Goal: Task Accomplishment & Management: Use online tool/utility

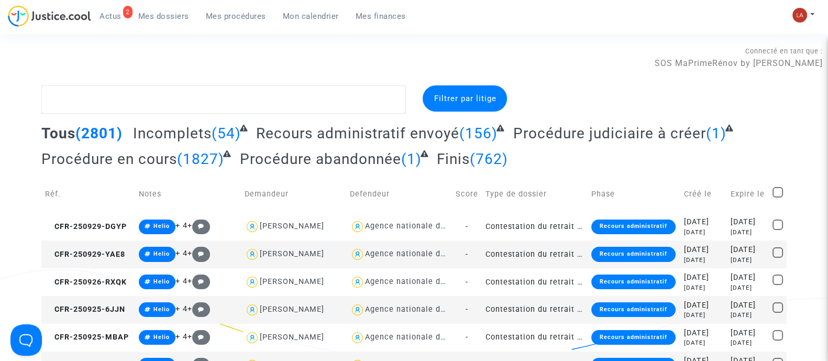
click at [227, 20] on span "Mes procédures" at bounding box center [236, 16] width 60 height 9
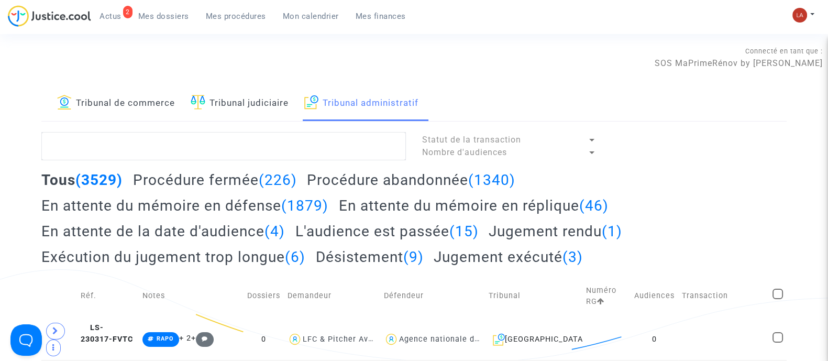
click at [241, 201] on h2 "En attente du mémoire en défense (1879)" at bounding box center [184, 205] width 287 height 18
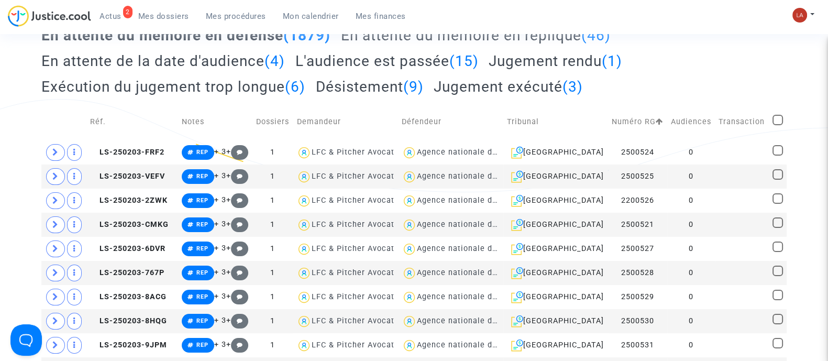
scroll to position [171, 0]
click at [138, 156] on span "LS-250203-FRF2" at bounding box center [127, 151] width 74 height 9
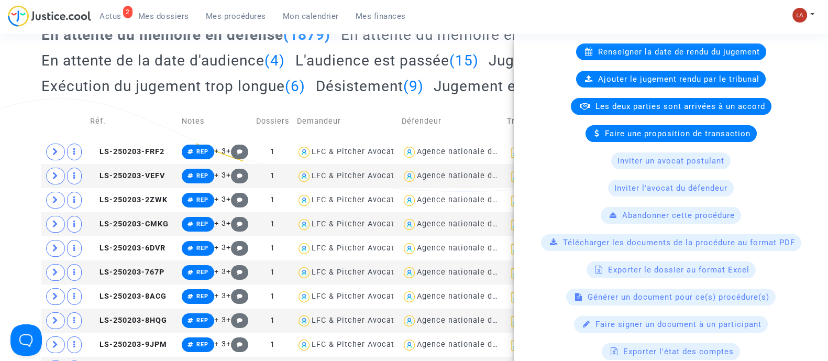
scroll to position [255, 0]
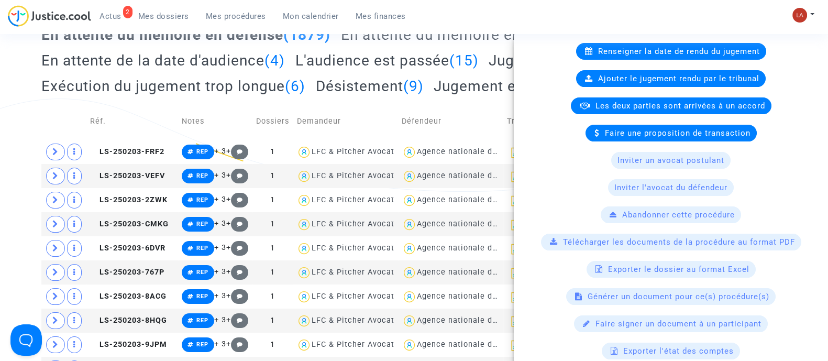
click at [610, 288] on div "Générer un document pour ce(s) procédure(s)" at bounding box center [670, 296] width 209 height 17
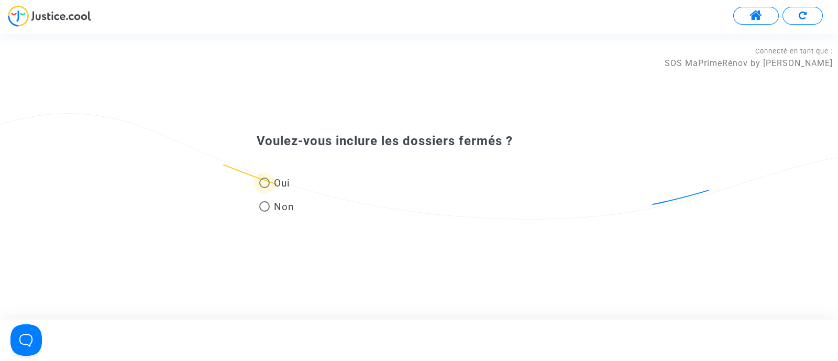
click at [280, 184] on span "Oui" at bounding box center [280, 183] width 20 height 14
click at [264, 188] on input "Oui" at bounding box center [264, 188] width 1 height 1
radio input "true"
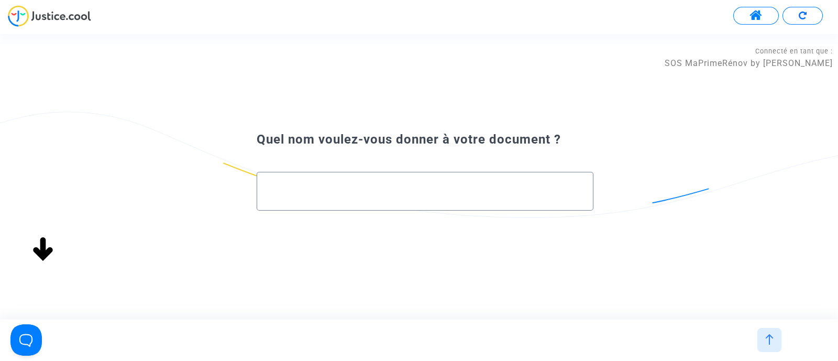
click at [314, 199] on div at bounding box center [425, 186] width 315 height 29
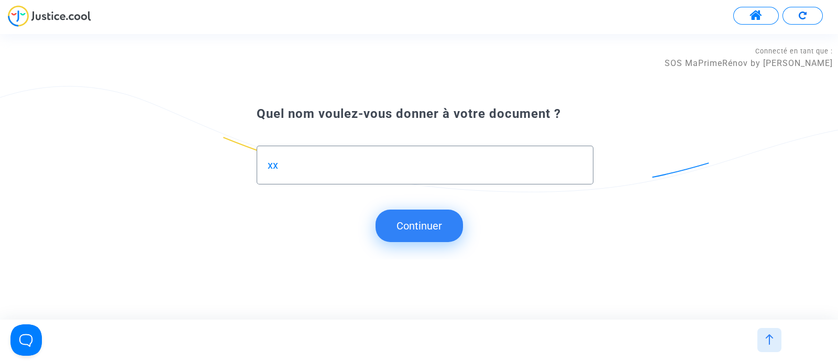
type input "xx"
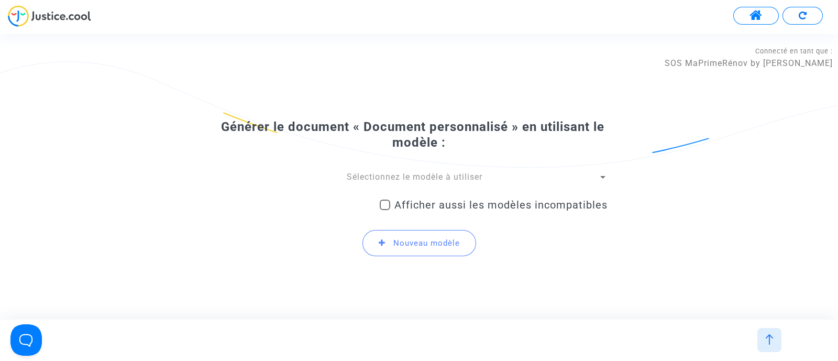
click at [374, 177] on span "Sélectionnez le modèle à utiliser" at bounding box center [415, 177] width 136 height 10
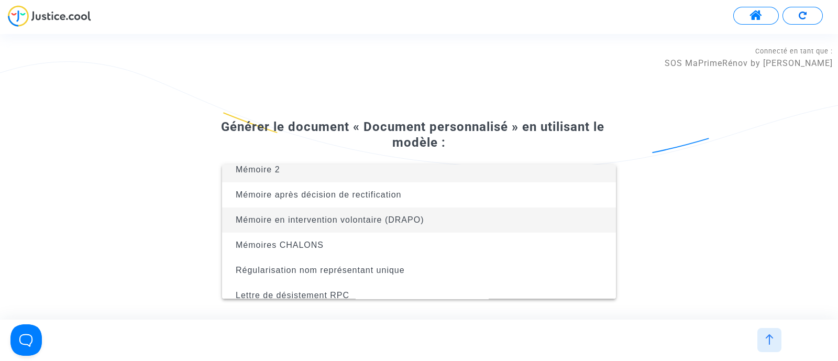
scroll to position [16, 0]
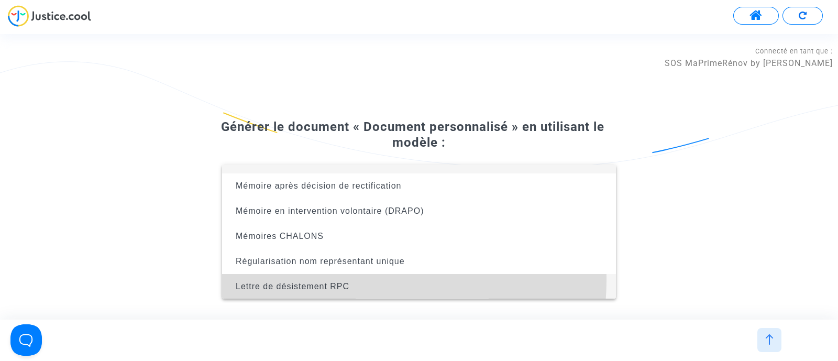
click at [331, 279] on span "Lettre de désistement RPC" at bounding box center [418, 286] width 377 height 25
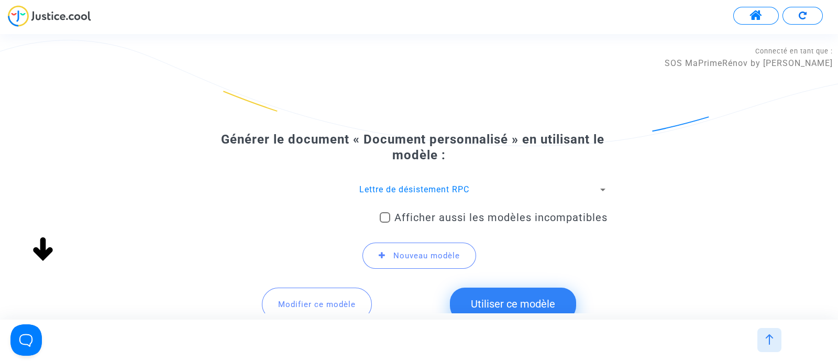
click at [299, 296] on button "Modifier ce modèle" at bounding box center [317, 303] width 110 height 32
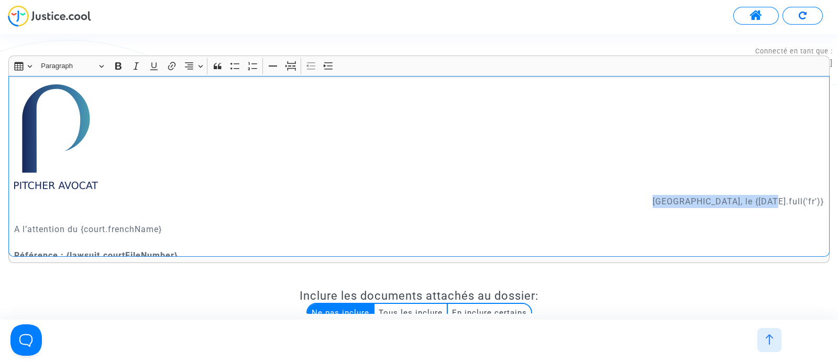
drag, startPoint x: 709, startPoint y: 197, endPoint x: 811, endPoint y: 206, distance: 102.5
click at [811, 206] on p "Paris, le {today.full('fr')}" at bounding box center [419, 208] width 810 height 26
copy p "Paris, le {today.full('fr')"
drag, startPoint x: 815, startPoint y: 203, endPoint x: 708, endPoint y: 203, distance: 107.3
click at [708, 203] on div "Paris, le {today.full('fr')} A l’attention du {court.frenchName} Référence : {l…" at bounding box center [418, 166] width 821 height 181
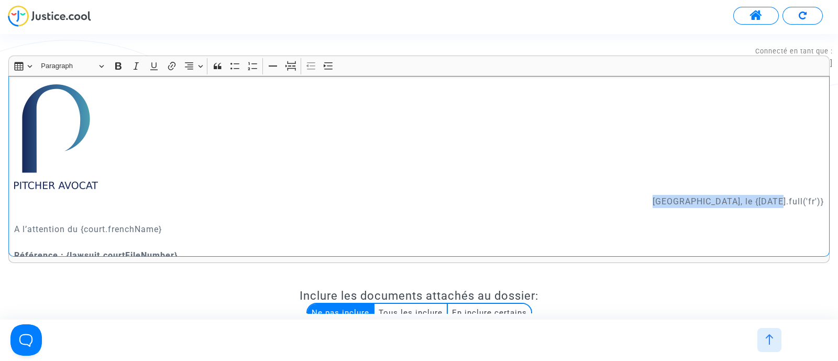
copy p "Paris, le {today.full('fr')}"
drag, startPoint x: 181, startPoint y: 231, endPoint x: 81, endPoint y: 226, distance: 99.6
click at [81, 226] on p "A l’attention du {court.frenchName} Référence : {lawsuit.courtFileNumber}" at bounding box center [419, 241] width 810 height 39
copy p "{court.frenchName}"
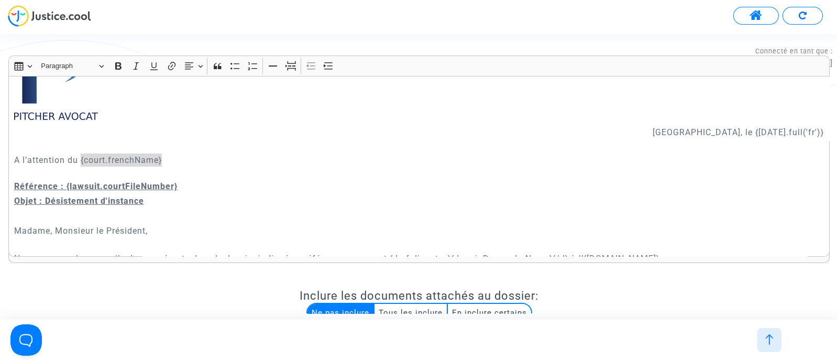
scroll to position [130, 0]
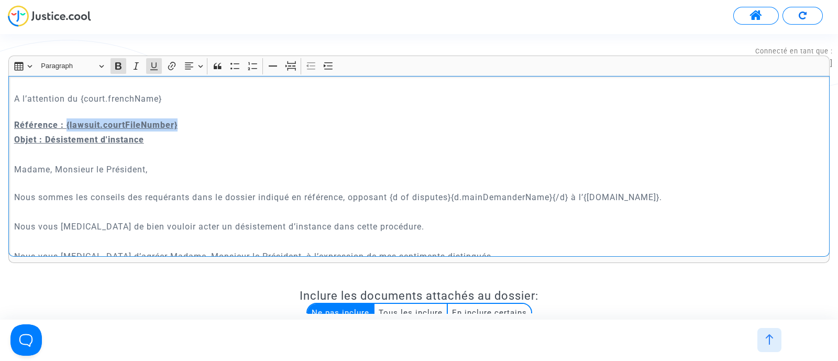
drag, startPoint x: 174, startPoint y: 127, endPoint x: 65, endPoint y: 127, distance: 109.4
click at [65, 127] on p "A l’attention du {court.frenchName} Référence : {lawsuit.courtFileNumber}" at bounding box center [419, 111] width 810 height 39
copy u "{lawsuit.courtFileNumber}"
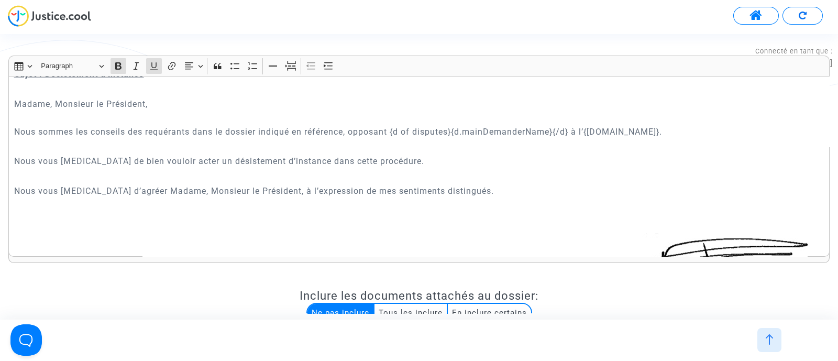
scroll to position [261, 0]
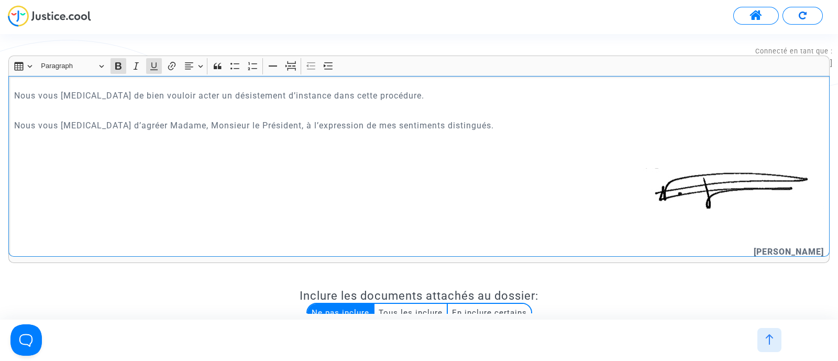
click at [59, 6] on img at bounding box center [49, 15] width 83 height 21
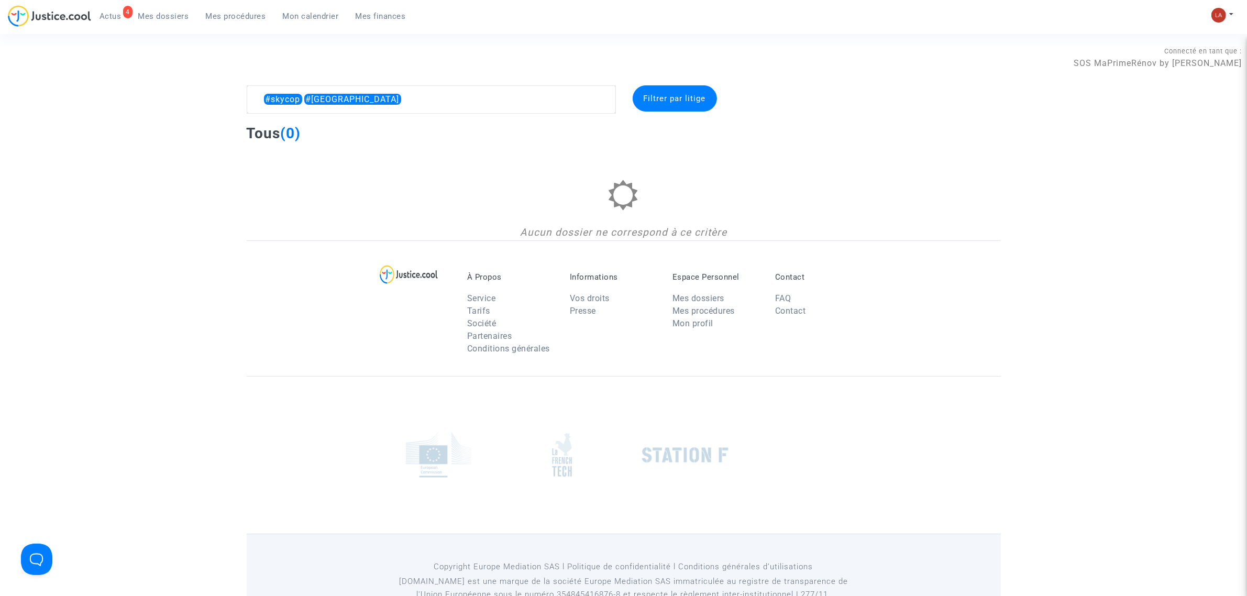
click at [481, 101] on textarea at bounding box center [431, 99] width 369 height 28
type textarea "#skycop #[GEOGRAPHIC_DATA]"
click at [1213, 10] on img at bounding box center [1218, 15] width 15 height 15
click at [1184, 51] on link "Changer de compte" at bounding box center [1180, 54] width 106 height 17
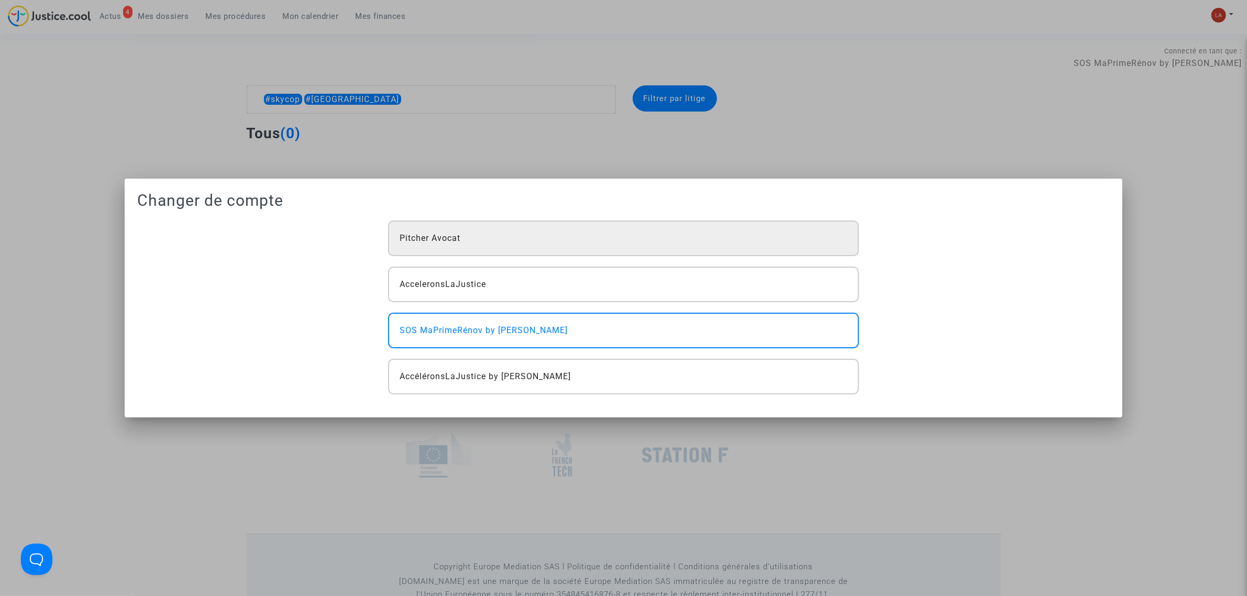
click at [511, 243] on div "Pitcher Avocat" at bounding box center [623, 238] width 470 height 36
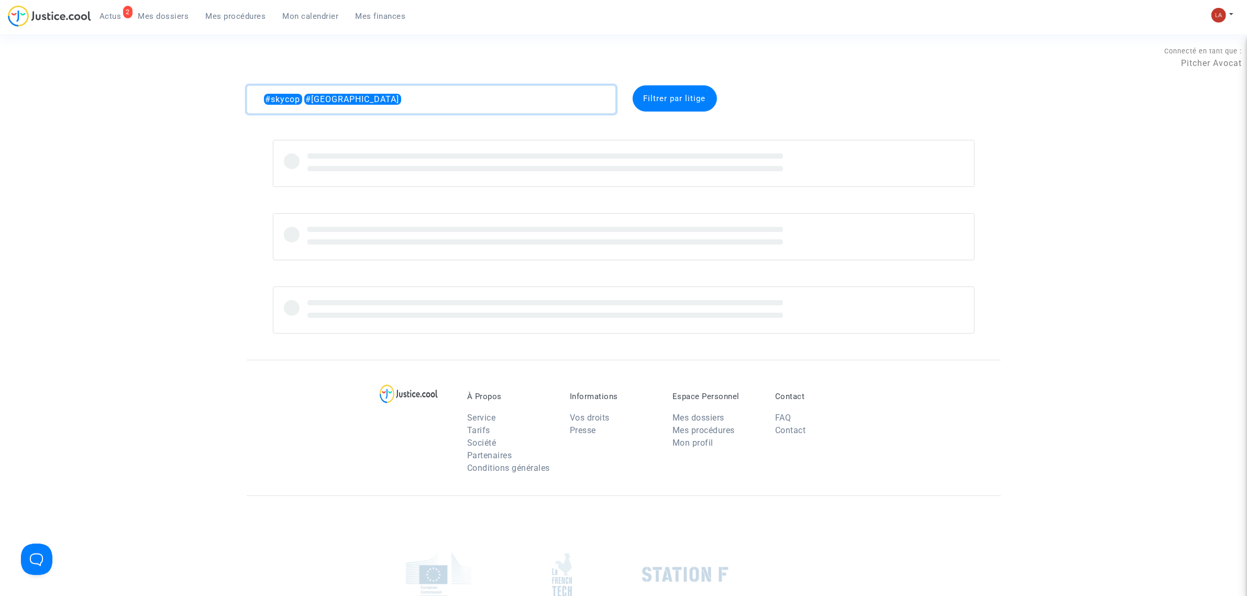
click at [419, 112] on textarea at bounding box center [431, 99] width 369 height 28
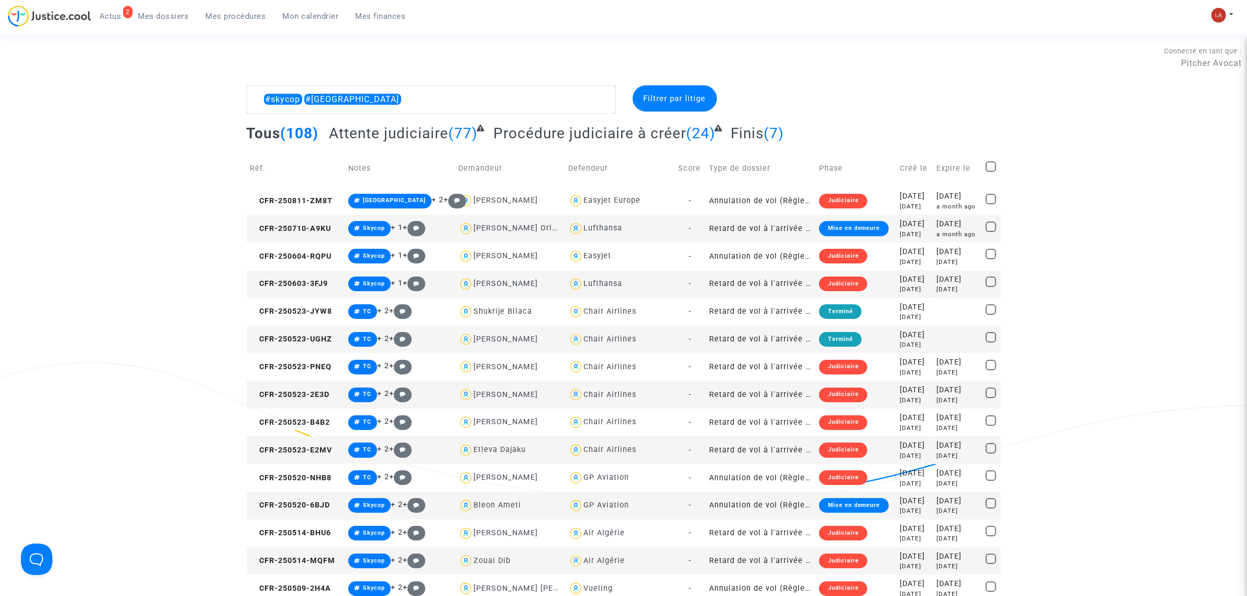
click at [437, 137] on span "Attente judiciaire" at bounding box center [388, 133] width 119 height 17
